Goal: Transaction & Acquisition: Purchase product/service

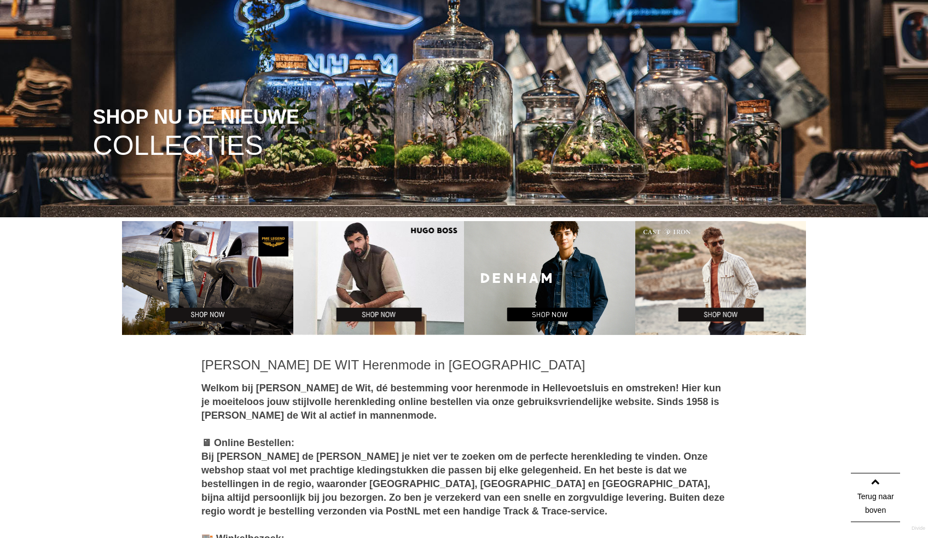
scroll to position [228, 0]
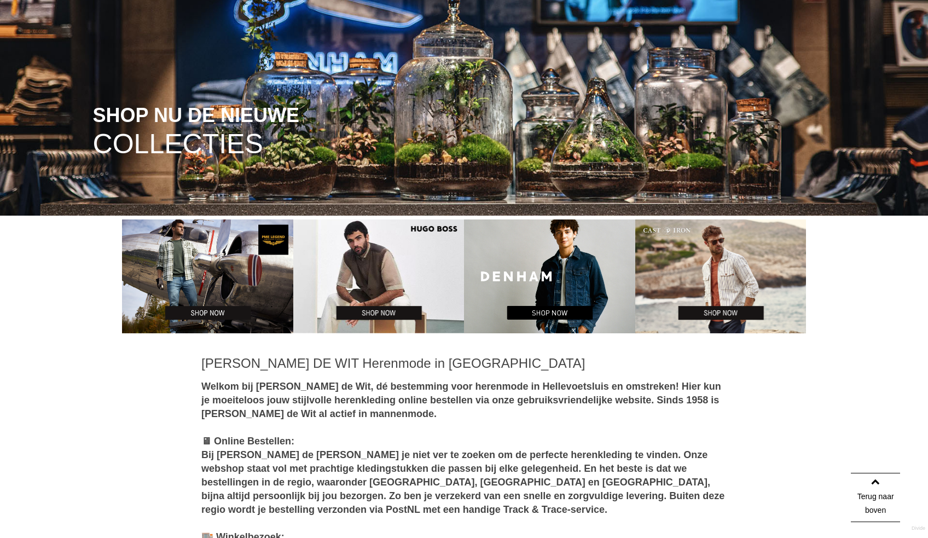
click at [249, 284] on img at bounding box center [207, 276] width 171 height 114
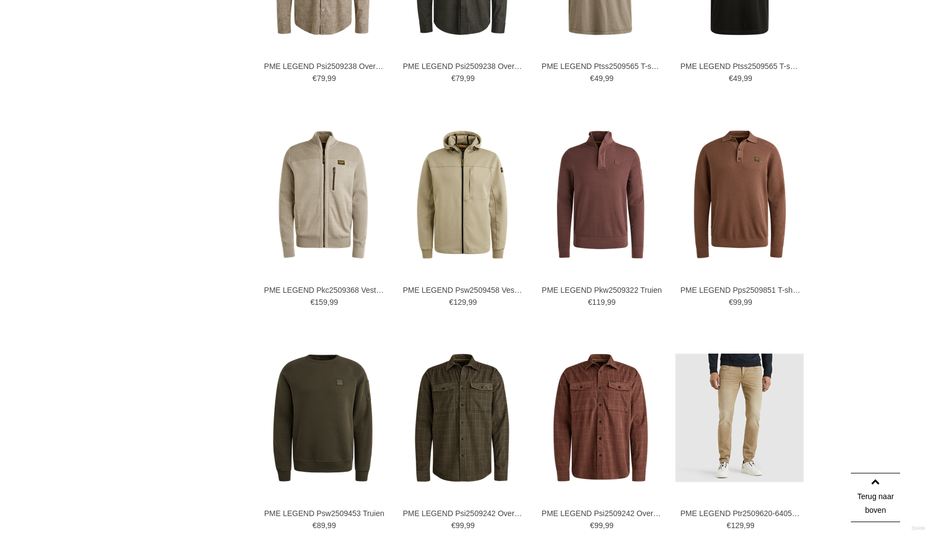
scroll to position [994, 0]
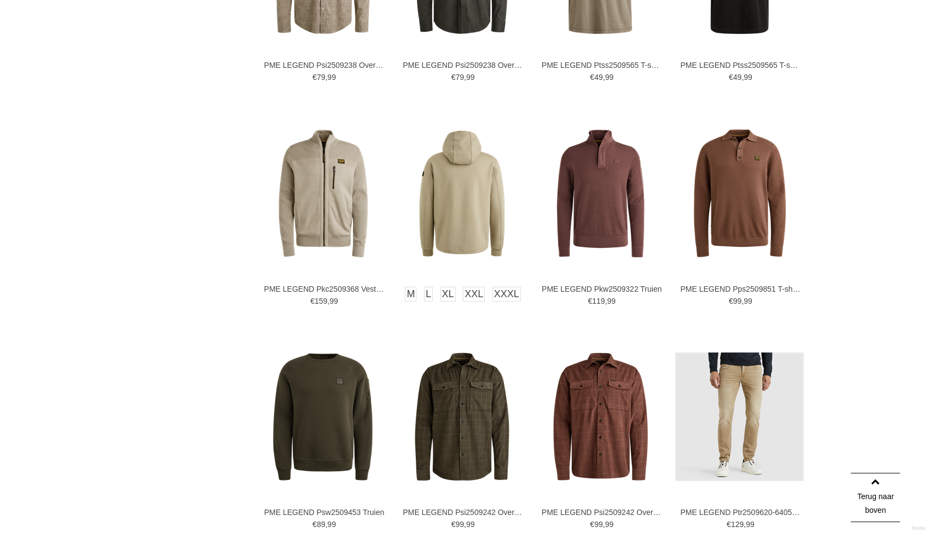
click at [462, 217] on img at bounding box center [462, 193] width 129 height 129
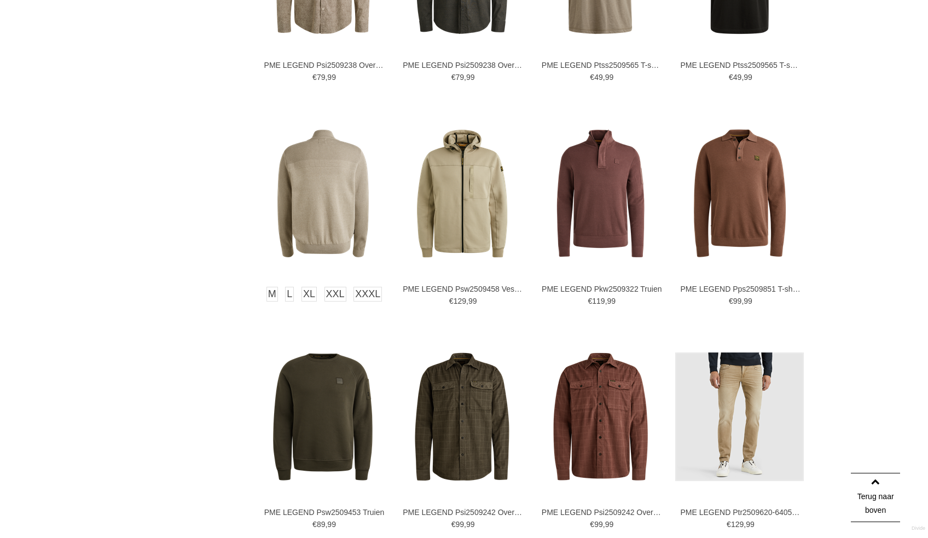
click at [313, 221] on img at bounding box center [323, 193] width 129 height 129
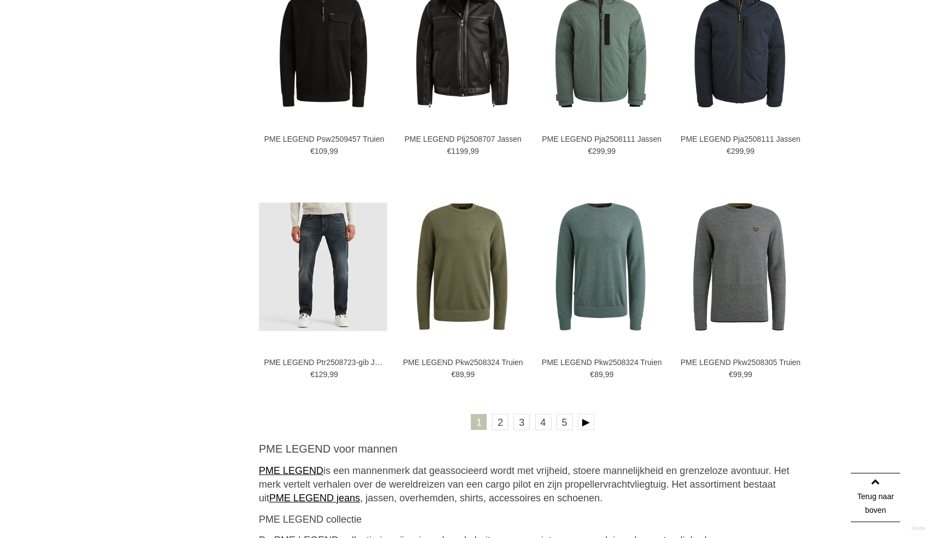
scroll to position [2046, 0]
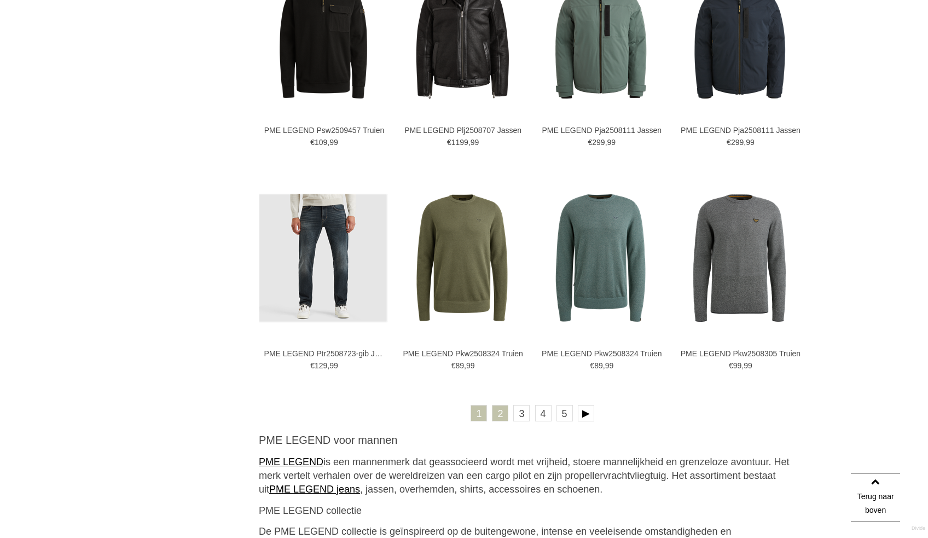
click at [507, 413] on link "2" at bounding box center [500, 413] width 16 height 16
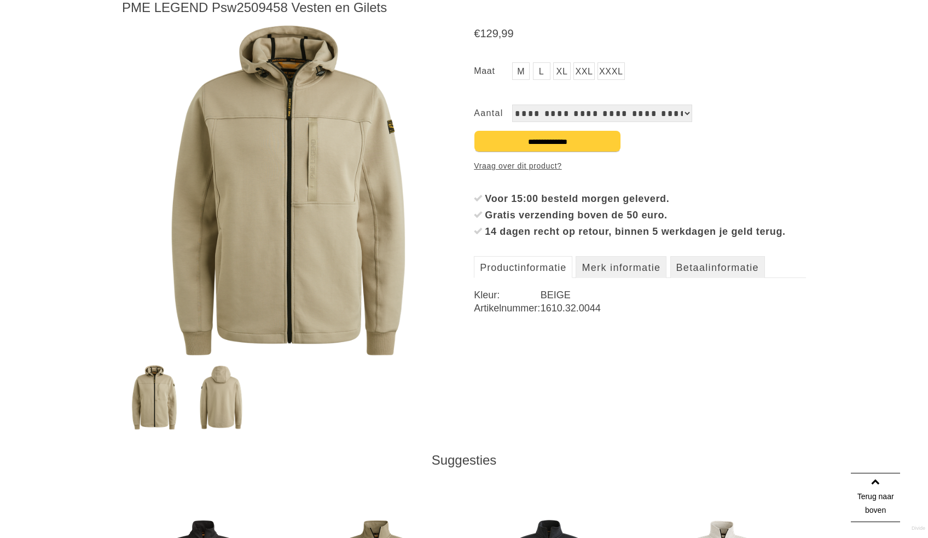
scroll to position [165, 0]
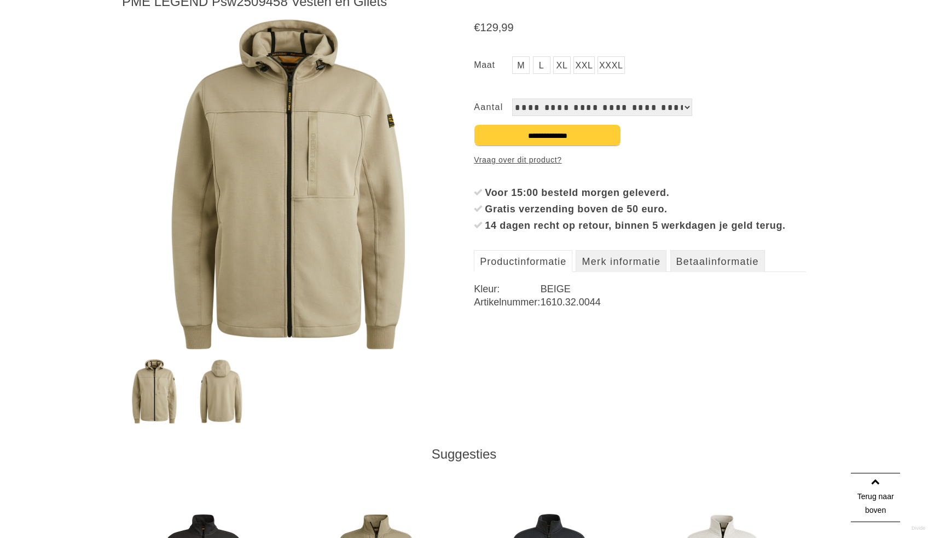
click at [210, 399] on img at bounding box center [220, 391] width 63 height 65
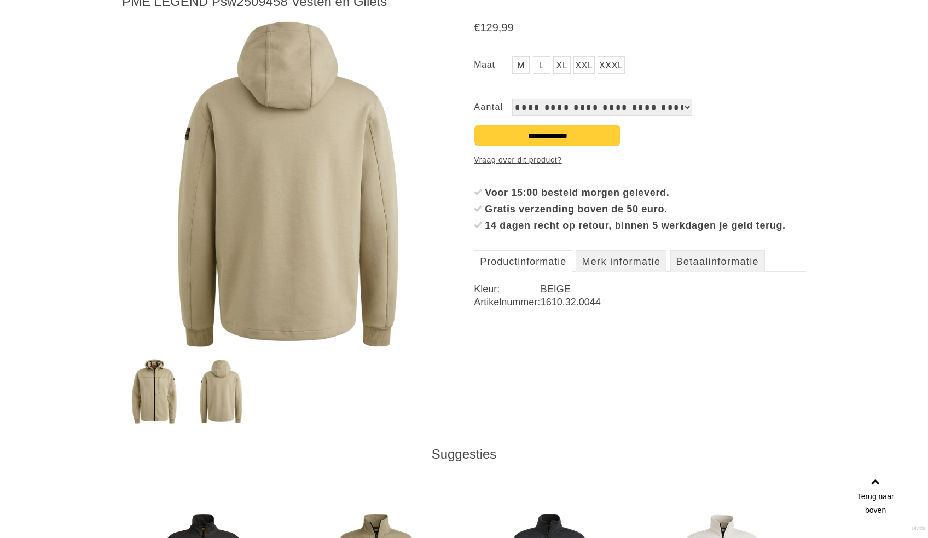
click at [143, 416] on img at bounding box center [154, 391] width 63 height 65
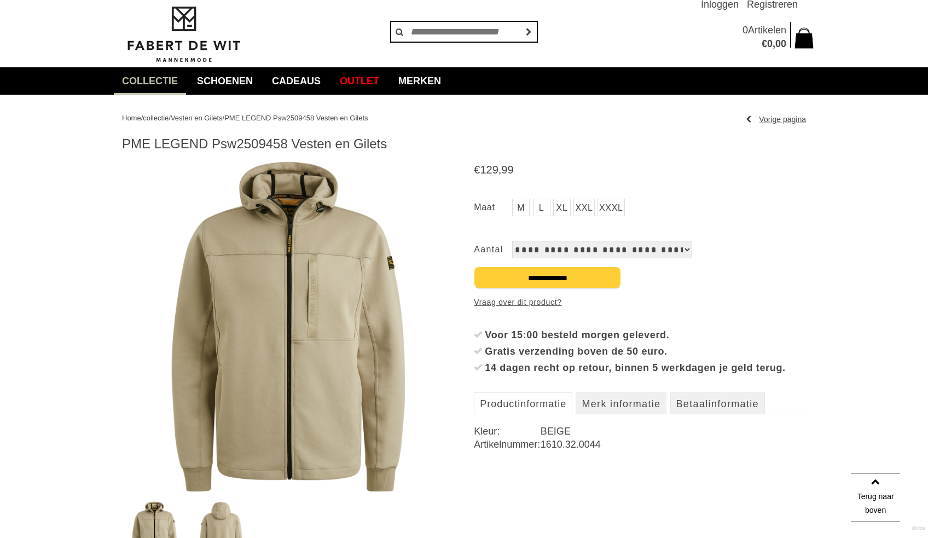
scroll to position [21, 0]
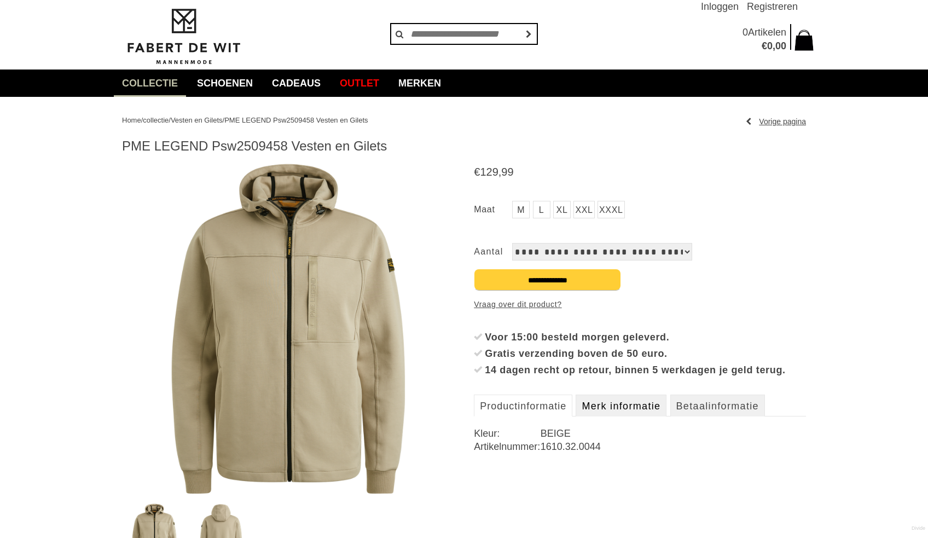
click at [629, 416] on link "Merk informatie" at bounding box center [621, 405] width 91 height 22
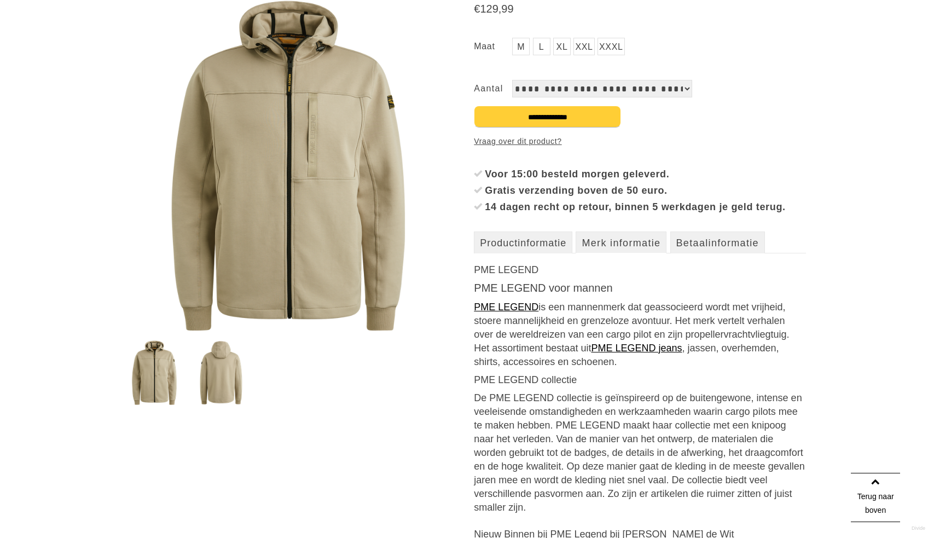
scroll to position [191, 0]
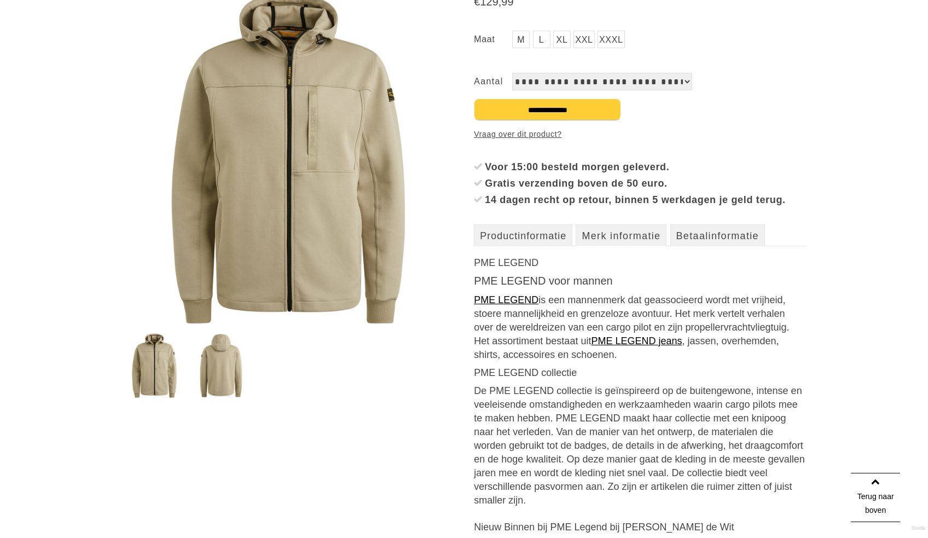
click at [322, 270] on img at bounding box center [288, 158] width 332 height 332
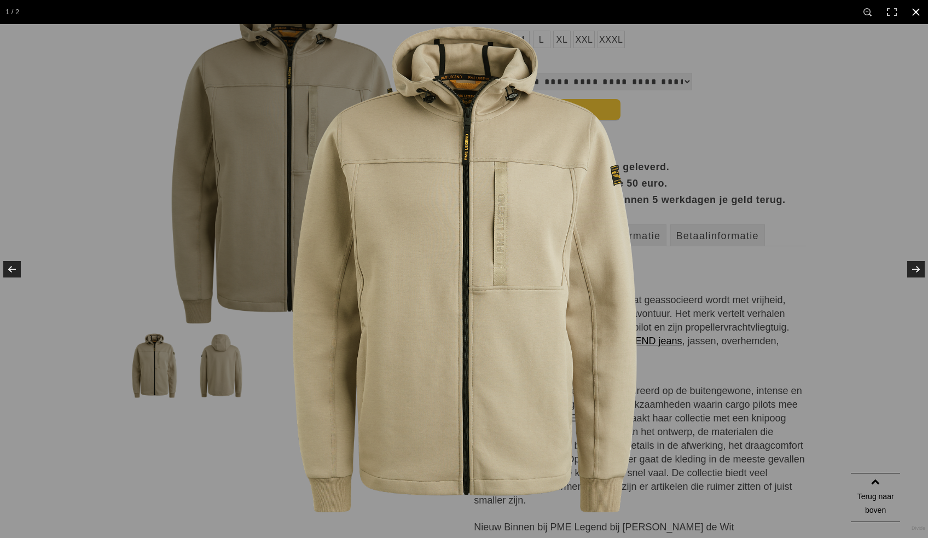
click at [911, 15] on link at bounding box center [916, 12] width 24 height 24
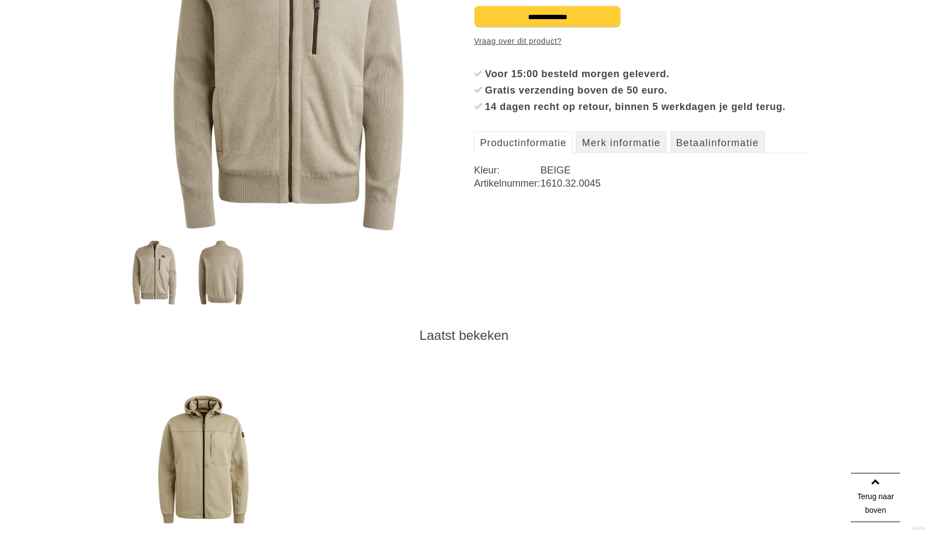
scroll to position [283, 0]
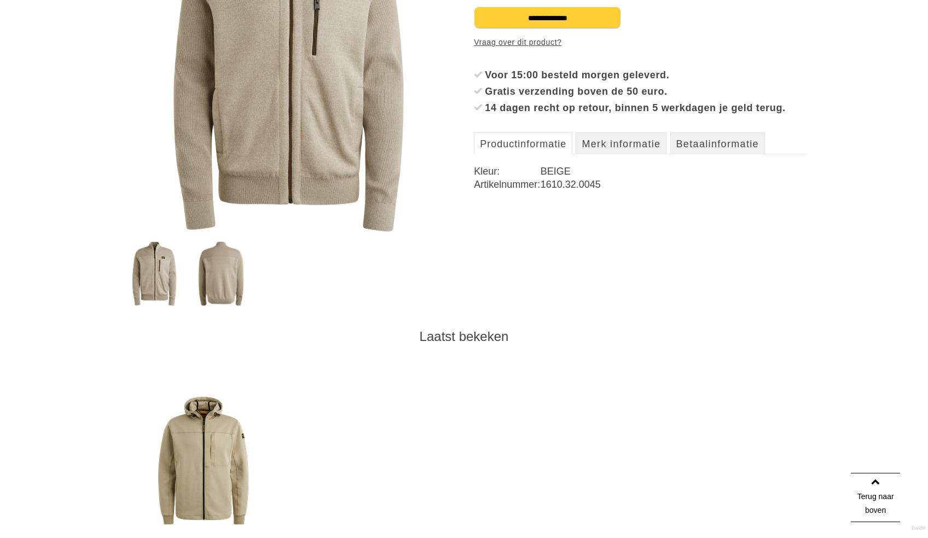
click at [298, 70] on img at bounding box center [288, 66] width 332 height 332
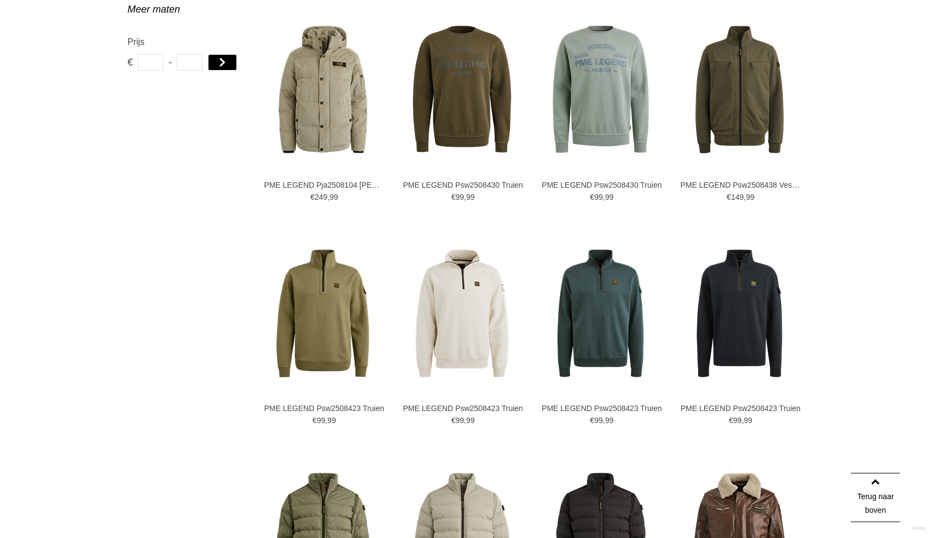
scroll to position [638, 0]
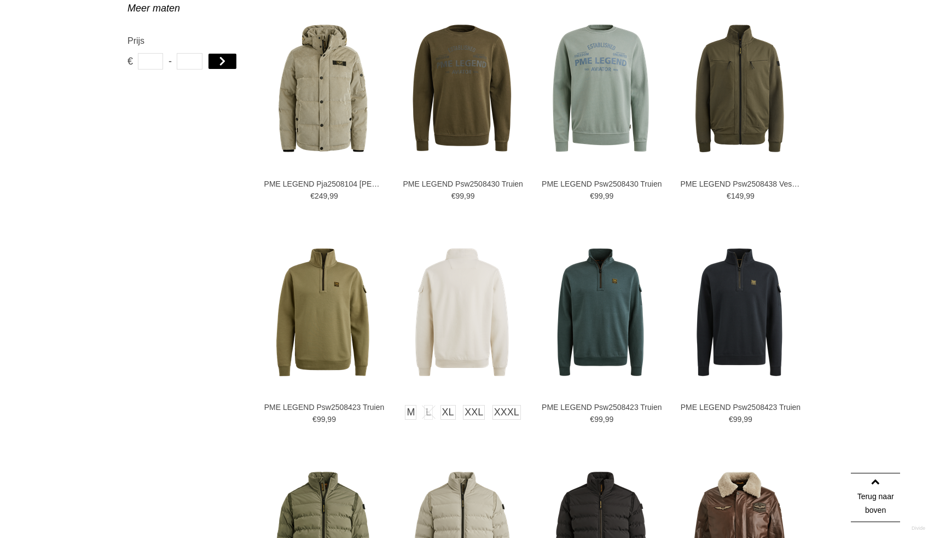
click at [462, 324] on img at bounding box center [462, 312] width 129 height 129
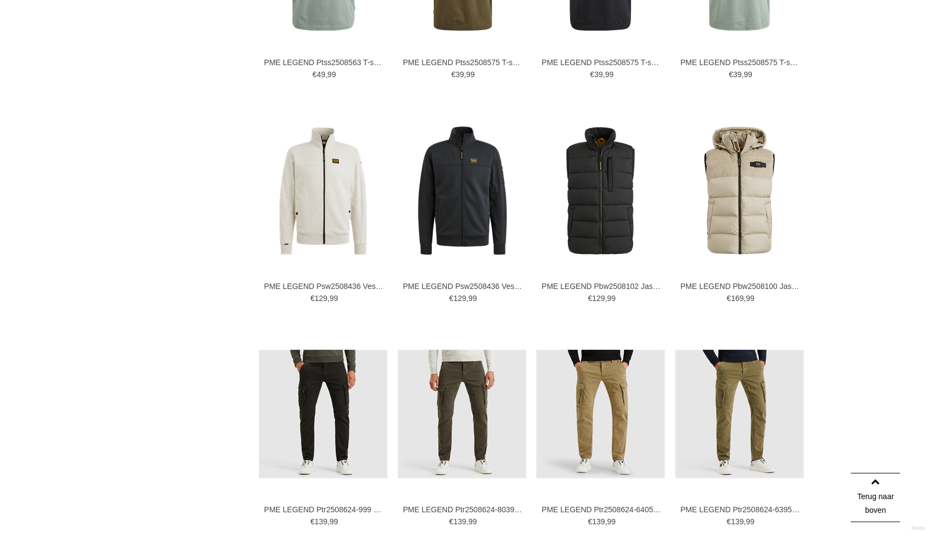
scroll to position [1654, 0]
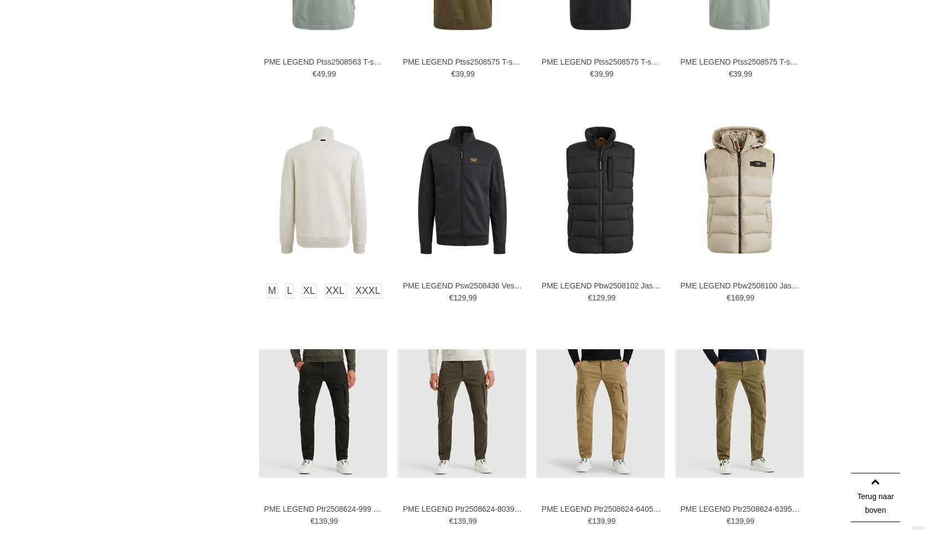
click at [328, 237] on img at bounding box center [323, 190] width 129 height 129
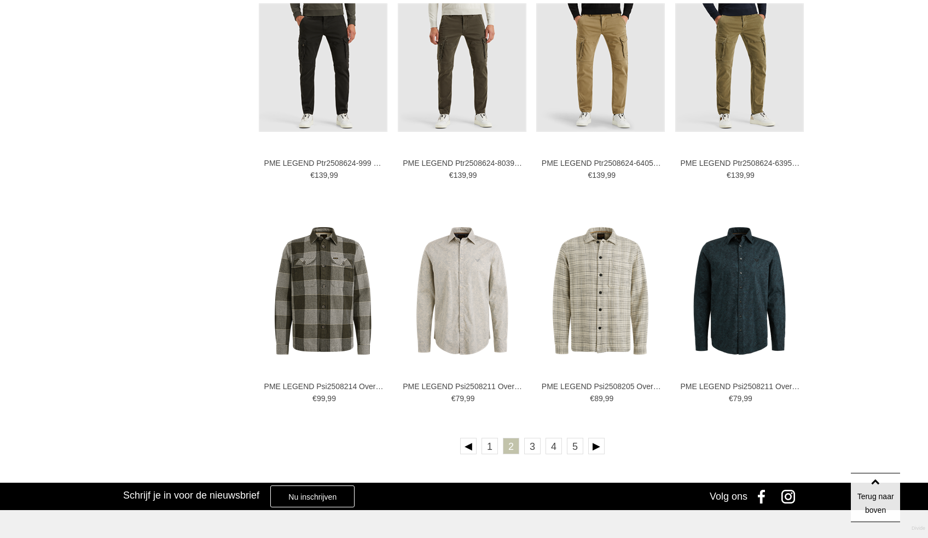
scroll to position [2000, 0]
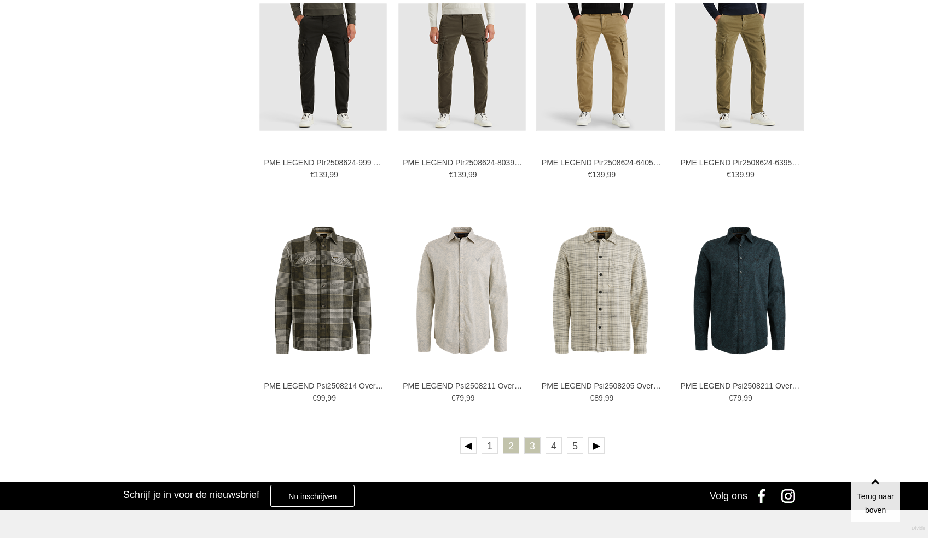
click at [536, 449] on link "3" at bounding box center [532, 445] width 16 height 16
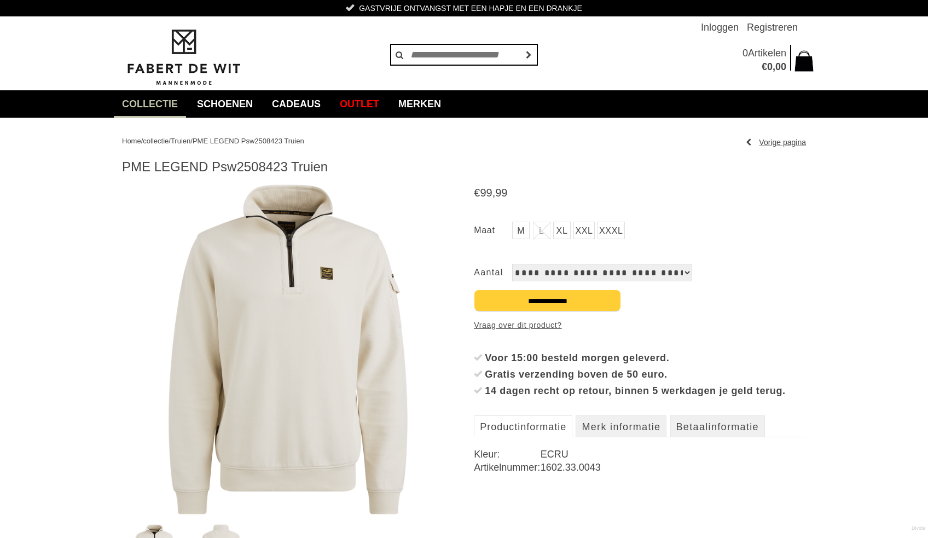
click at [270, 387] on img at bounding box center [288, 349] width 332 height 332
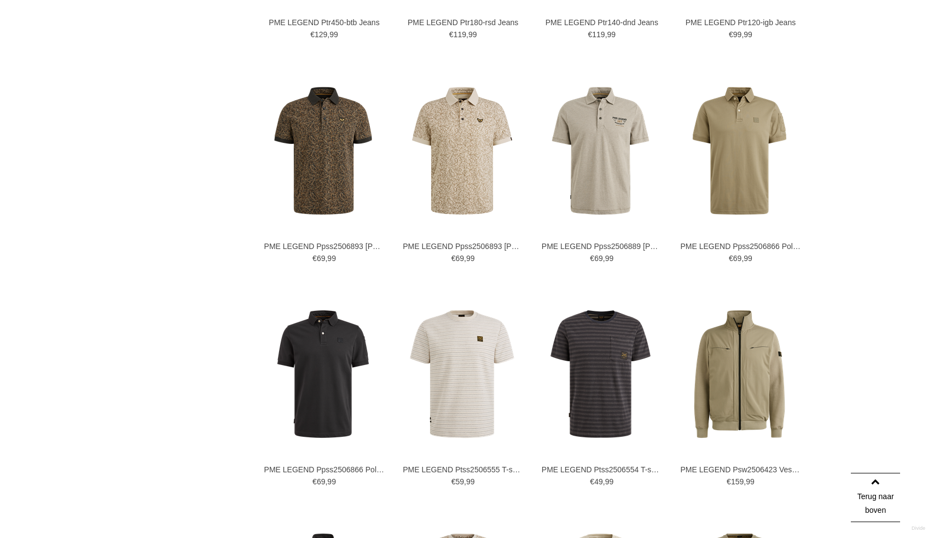
scroll to position [1030, 0]
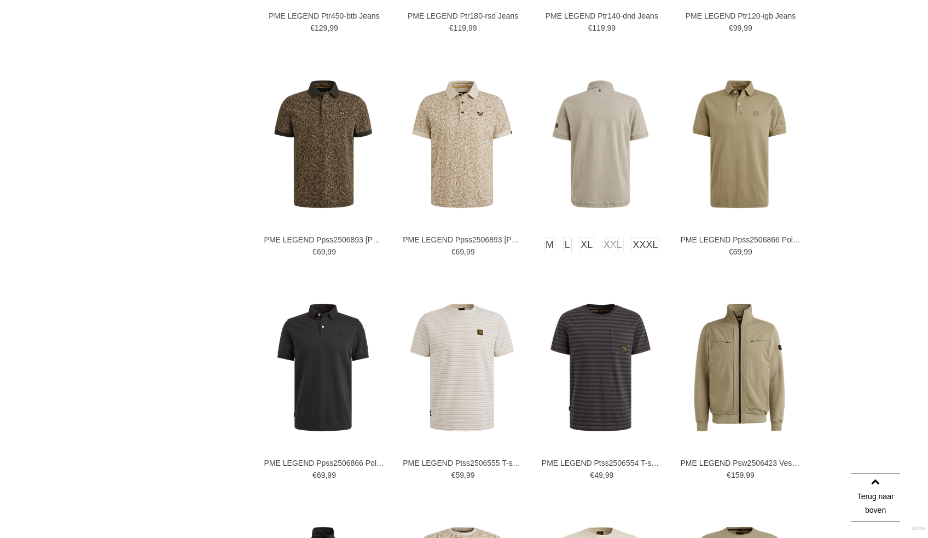
click at [601, 190] on img at bounding box center [600, 144] width 129 height 129
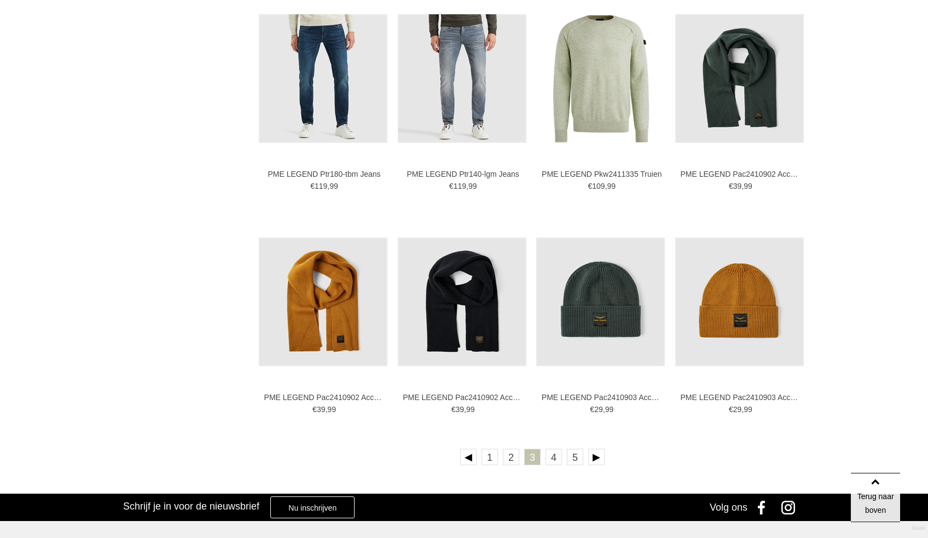
scroll to position [2007, 0]
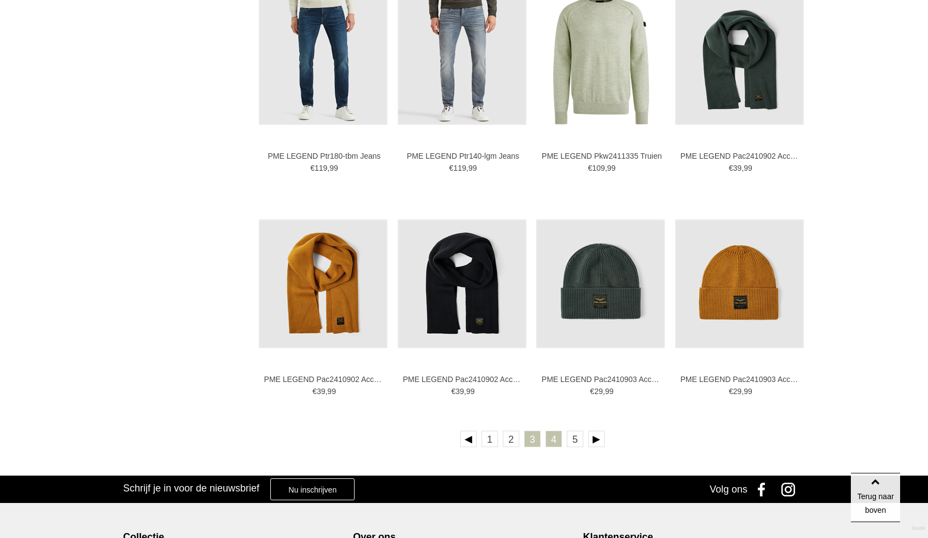
click at [552, 442] on link "4" at bounding box center [553, 439] width 16 height 16
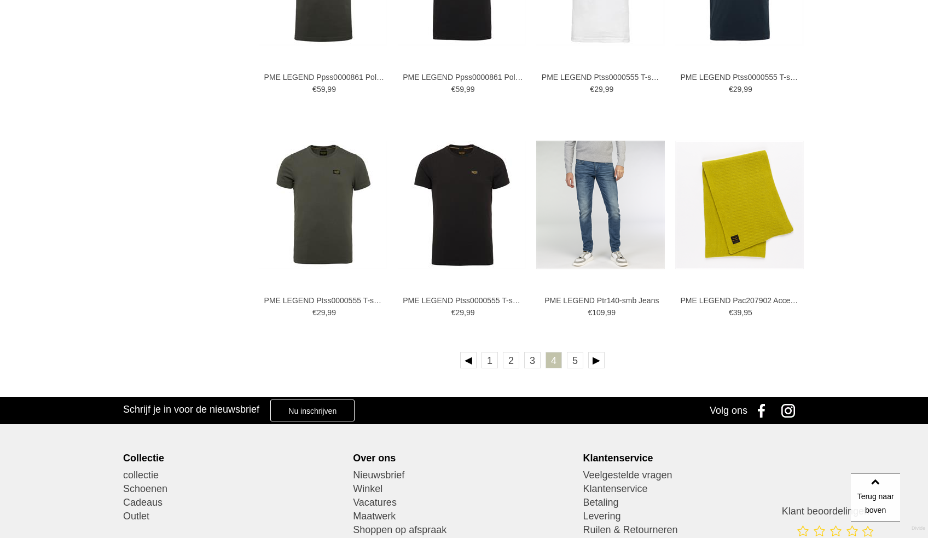
scroll to position [2096, 0]
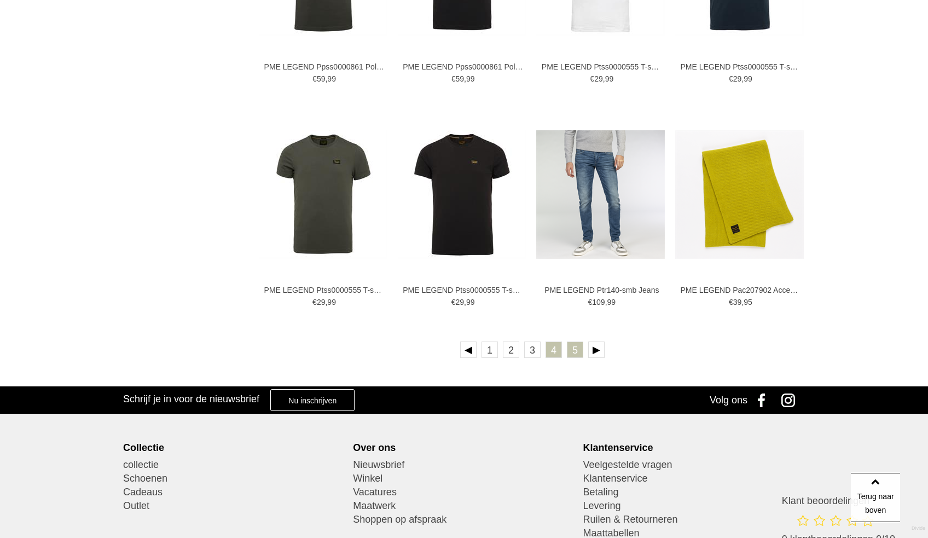
click at [574, 347] on link "5" at bounding box center [575, 349] width 16 height 16
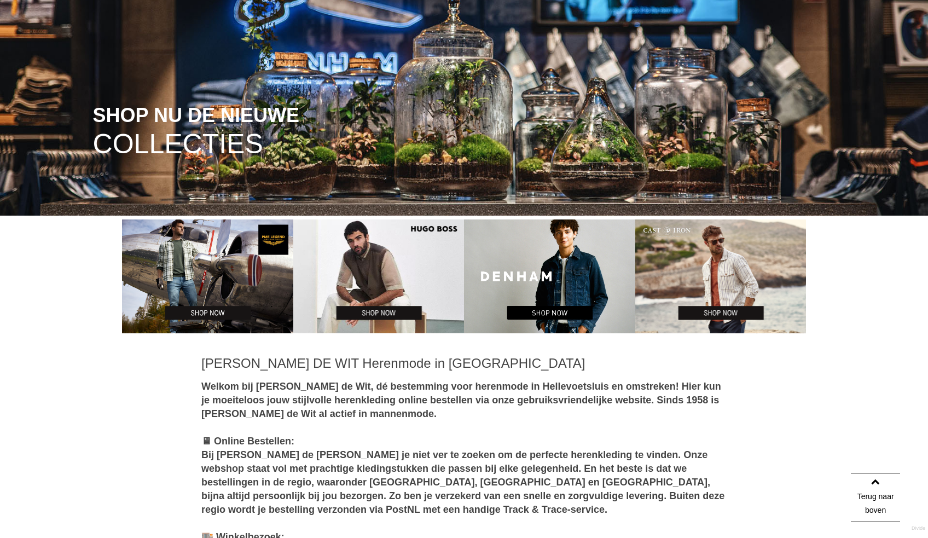
click at [385, 253] on img at bounding box center [378, 276] width 171 height 114
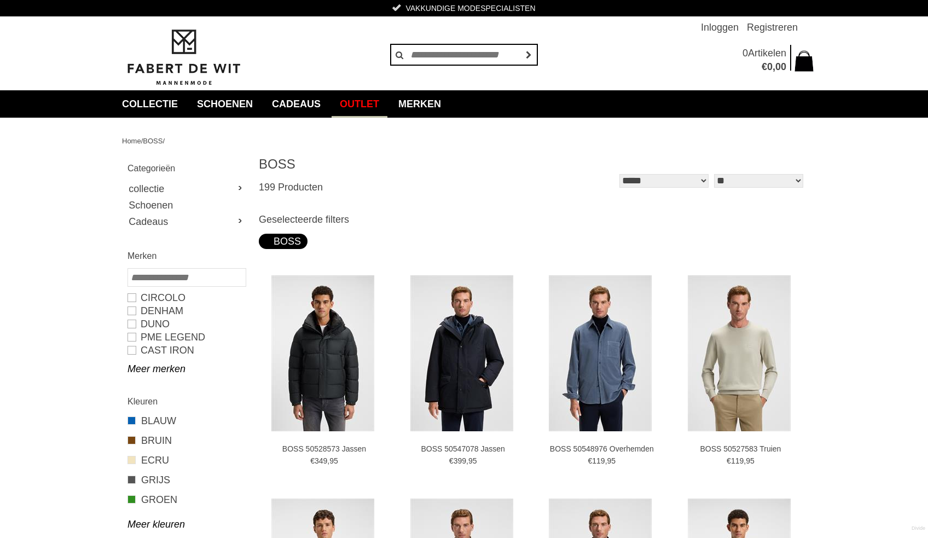
click at [372, 102] on link "Outlet" at bounding box center [360, 103] width 56 height 27
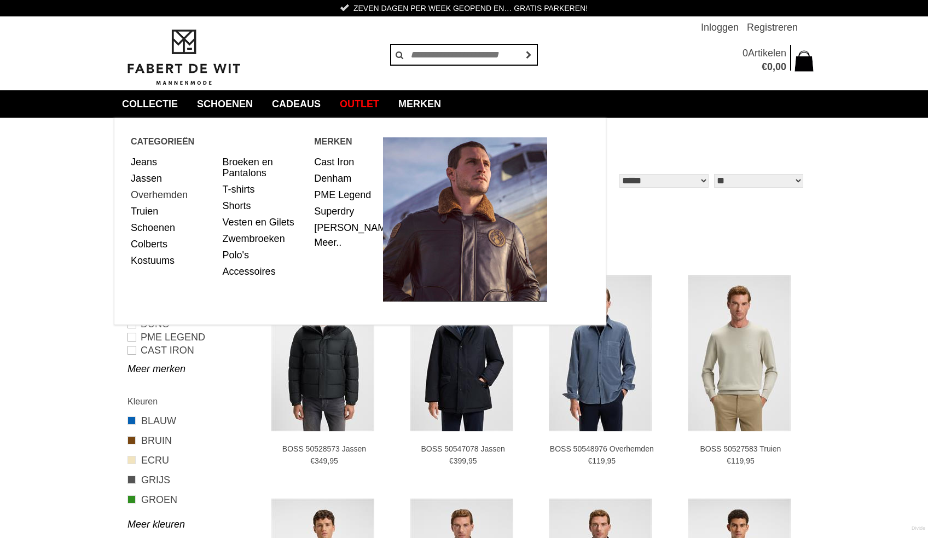
click at [167, 197] on link "Overhemden" at bounding box center [173, 195] width 84 height 16
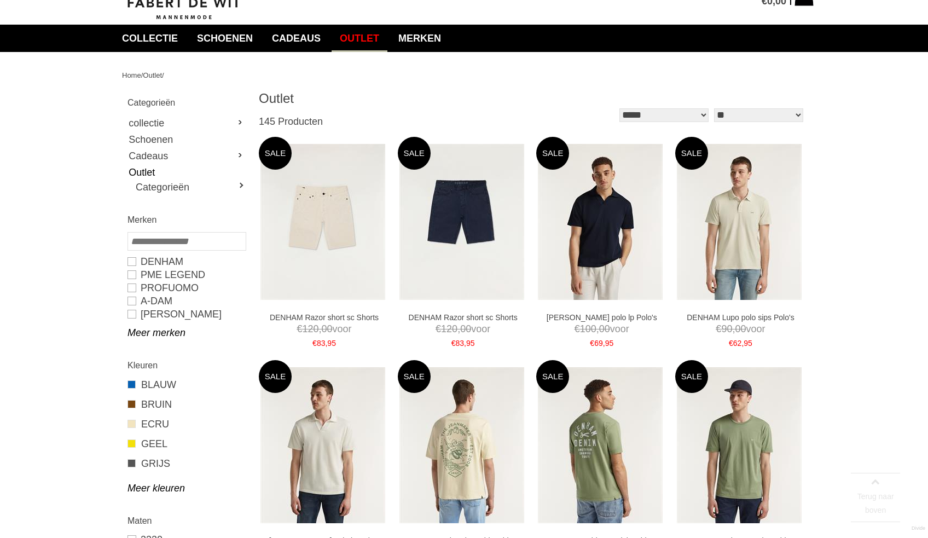
scroll to position [70, 0]
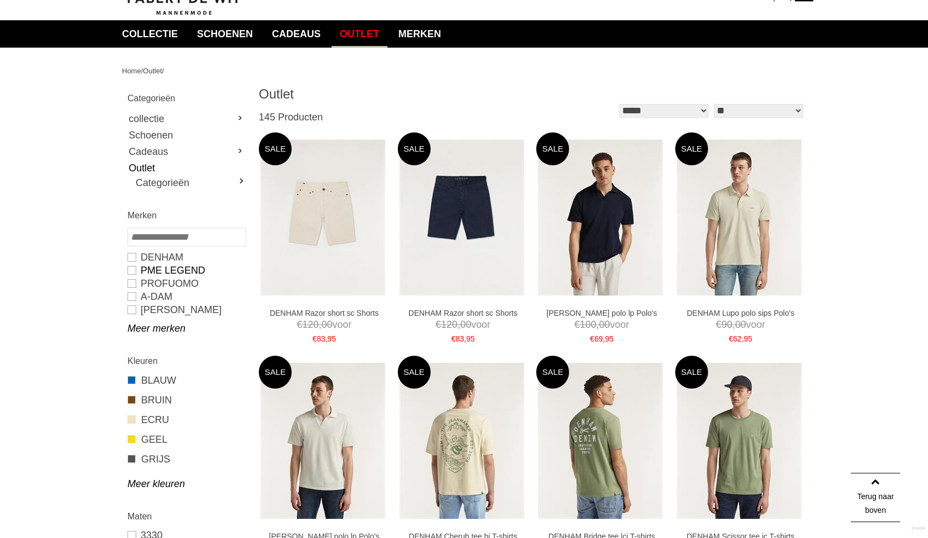
click at [149, 268] on link "PME LEGEND" at bounding box center [186, 270] width 118 height 13
type input "**"
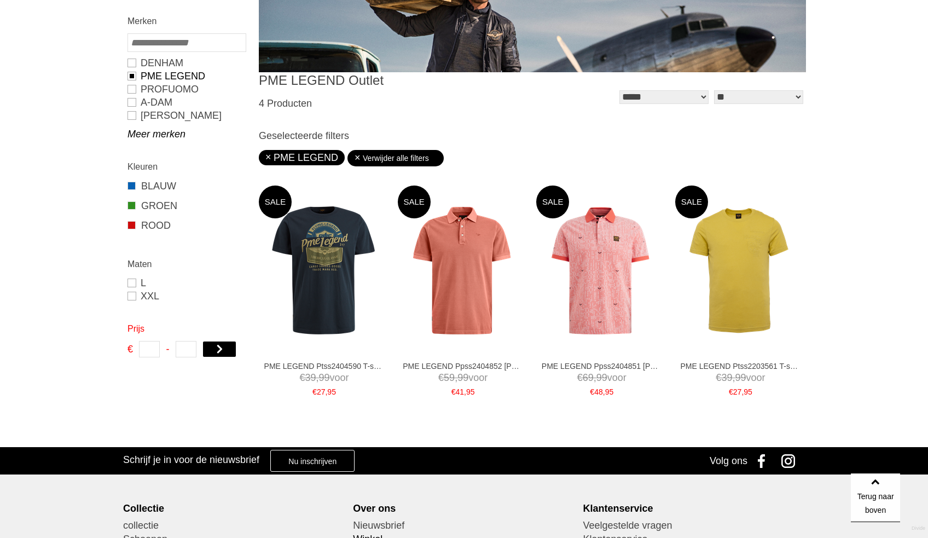
scroll to position [242, 0]
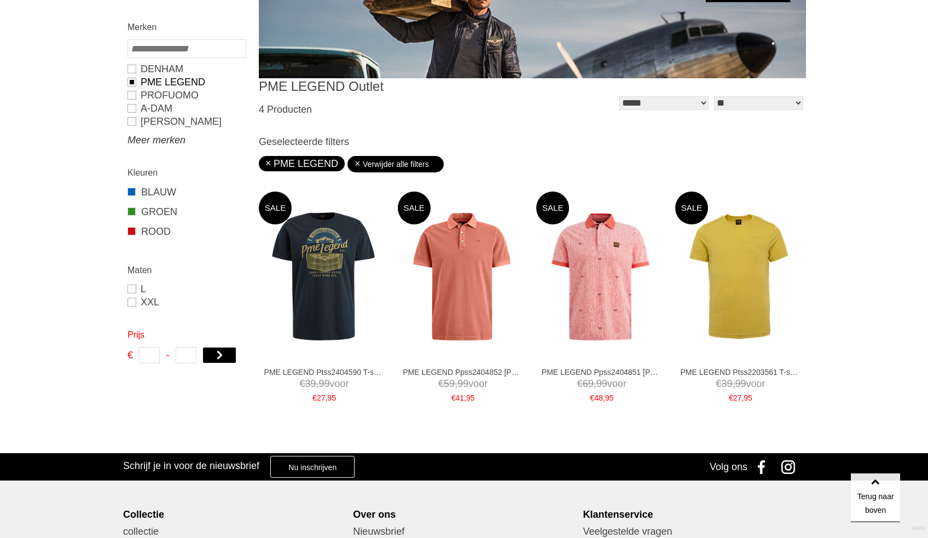
click at [145, 141] on link "Meer merken" at bounding box center [186, 139] width 118 height 13
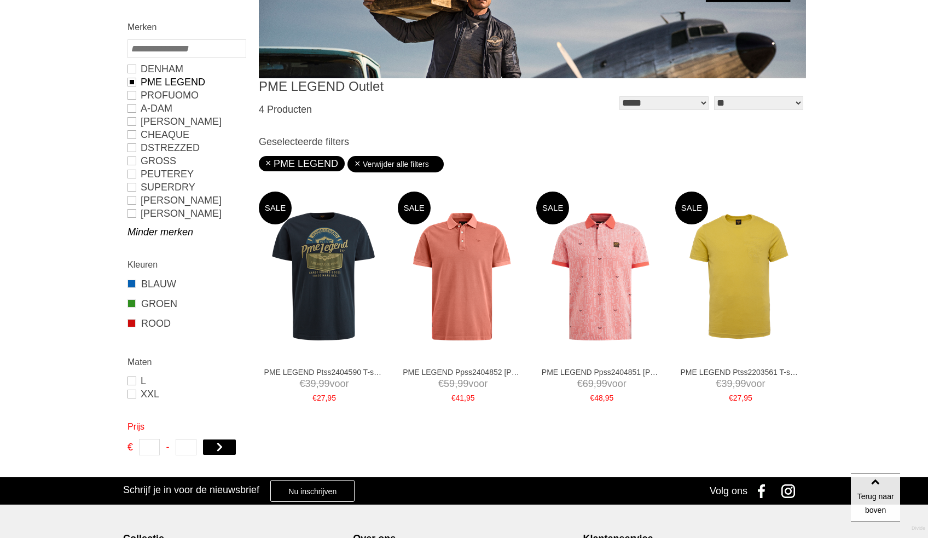
scroll to position [70, 0]
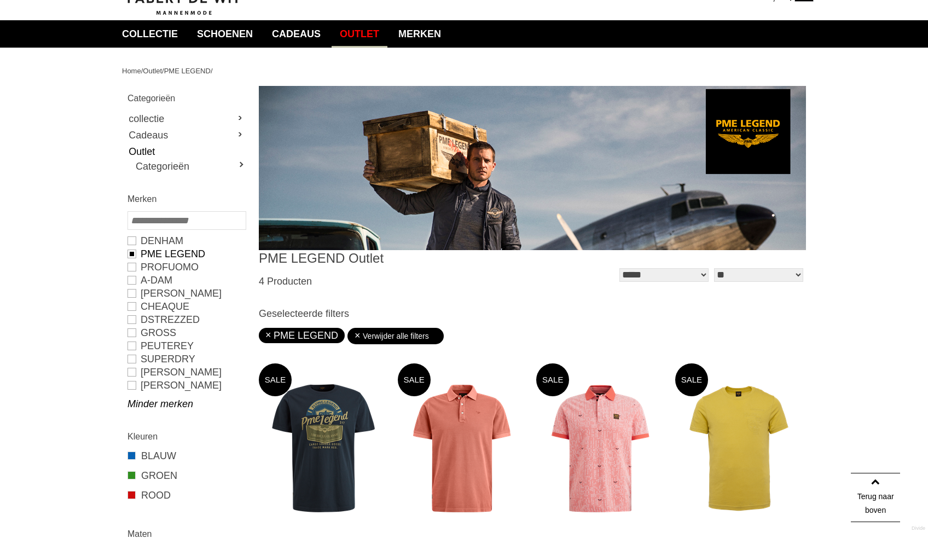
type input "*"
type input "***"
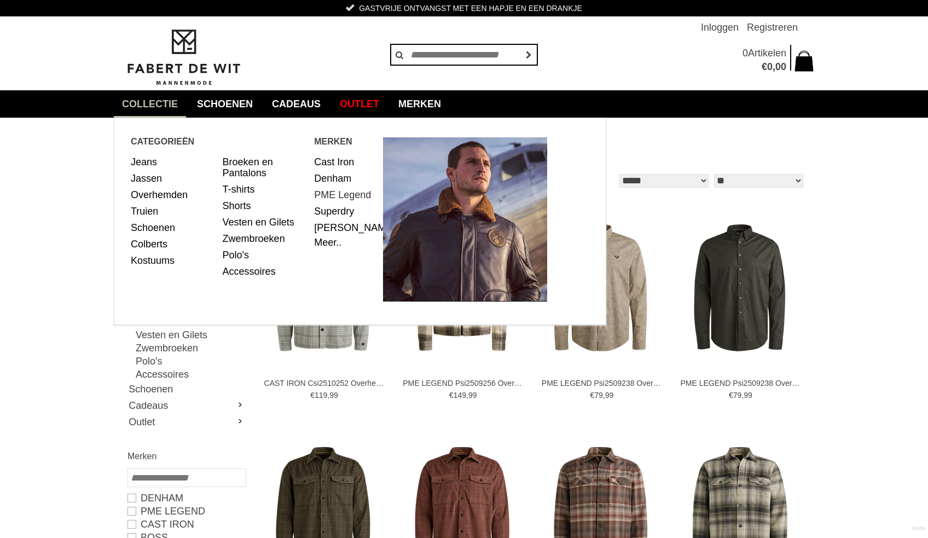
click at [346, 194] on link "PME Legend" at bounding box center [344, 195] width 61 height 16
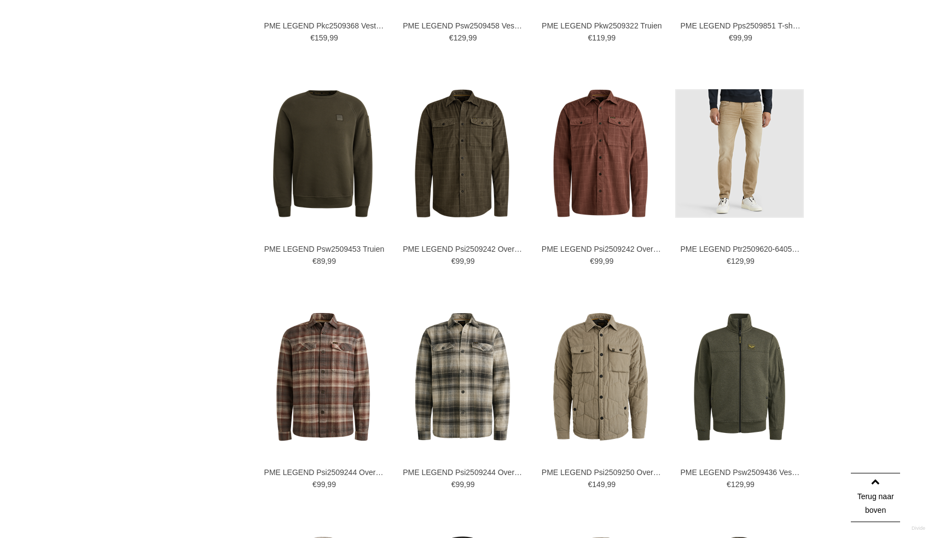
scroll to position [1305, 0]
